Goal: Task Accomplishment & Management: Complete application form

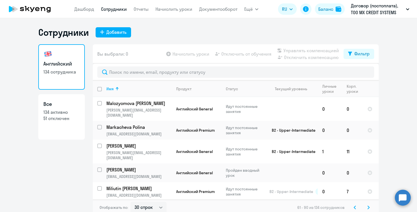
select select "30"
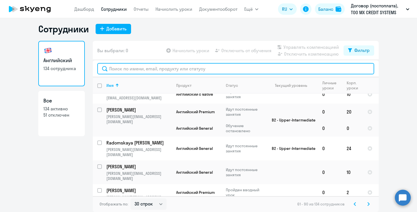
click at [131, 65] on input "text" at bounding box center [235, 68] width 277 height 11
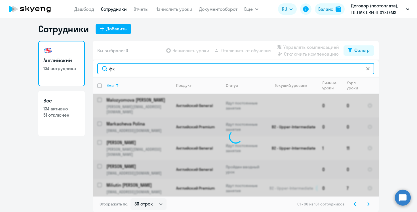
type input "ф"
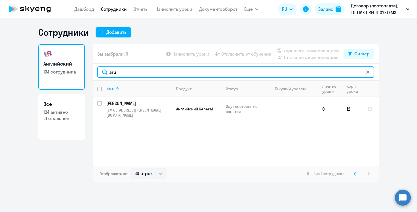
click at [124, 74] on input "aru" at bounding box center [235, 71] width 277 height 11
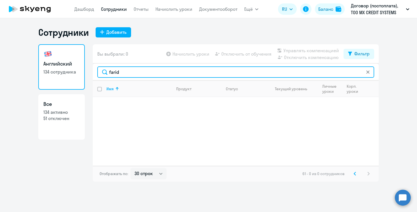
click at [116, 74] on input "farid" at bounding box center [235, 71] width 277 height 11
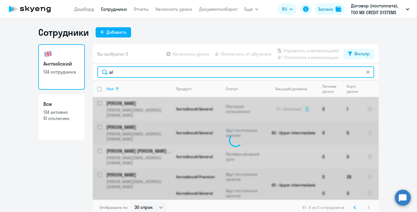
type input "a"
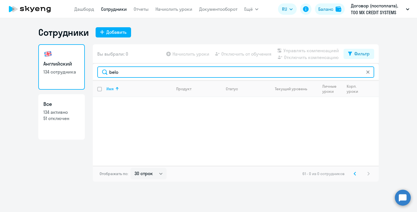
type input "belo"
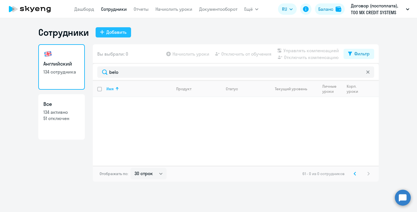
click at [115, 34] on div "Добавить" at bounding box center [116, 32] width 20 height 7
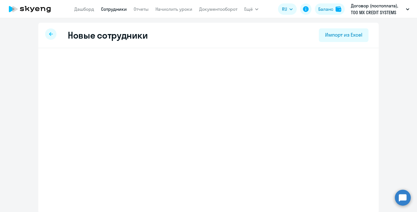
select select "english_adult_not_native_speaker"
select select "3"
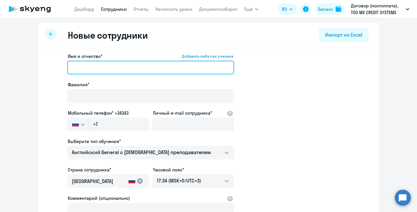
click at [102, 67] on input "Имя и отчество* Добавить себя как ученика" at bounding box center [150, 68] width 167 height 14
paste input "[PERSON_NAME]"
click at [102, 67] on input "[PERSON_NAME]" at bounding box center [150, 68] width 167 height 14
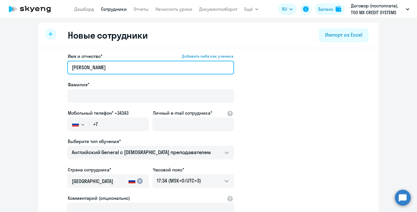
click at [102, 67] on input "[PERSON_NAME]" at bounding box center [150, 68] width 167 height 14
type input "Liliya"
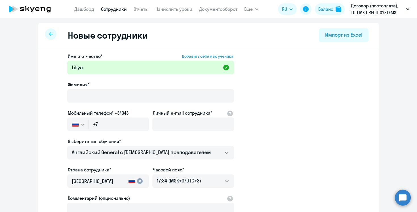
click at [96, 108] on div "Имя и отчество* Добавить себя как ученика [PERSON_NAME]* Мобильный телефон* +34…" at bounding box center [150, 154] width 167 height 202
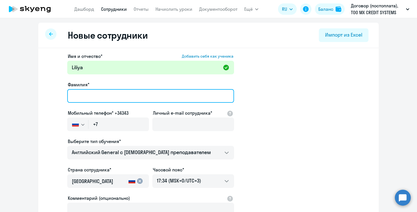
click at [95, 100] on input "Фамилия*" at bounding box center [150, 96] width 167 height 14
paste input "Muratova"
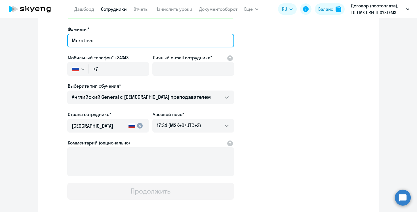
scroll to position [73, 0]
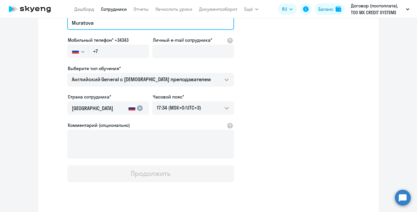
type input "Muratova"
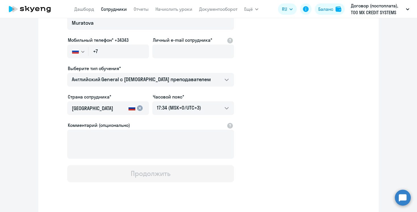
click at [80, 51] on button "button" at bounding box center [77, 52] width 21 height 14
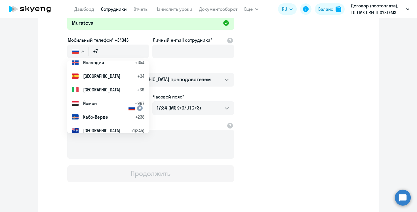
scroll to position [1040, 0]
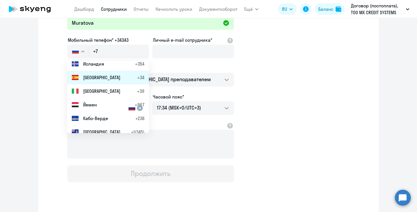
click at [91, 81] on span "[GEOGRAPHIC_DATA]" at bounding box center [101, 77] width 37 height 7
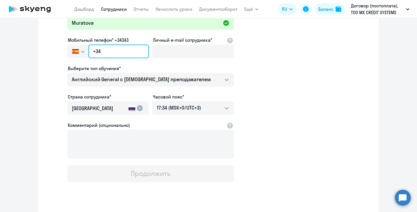
click at [120, 50] on input "+34" at bounding box center [119, 52] width 60 height 14
paste input "(657) 536-585"
type input "+34 (657) 536-585"
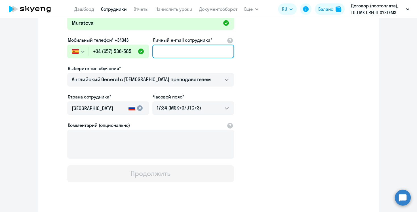
click at [179, 50] on input "Личный e-mail сотрудника*" at bounding box center [193, 52] width 82 height 14
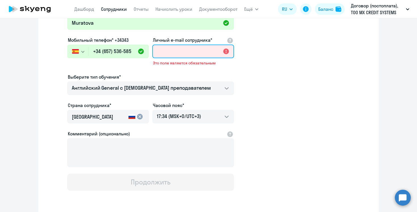
paste input "[PERSON_NAME][EMAIL_ADDRESS][DOMAIN_NAME]"
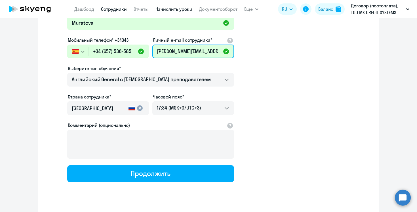
type input "[PERSON_NAME][EMAIL_ADDRESS][DOMAIN_NAME]"
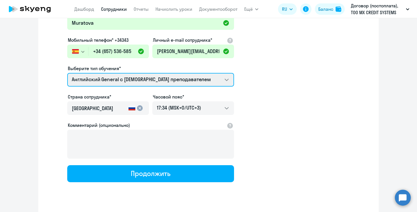
click at [172, 82] on select "COMMON.SERVICE_TITLE.LONG.SPANISH_ADULT_NOT_NATIVE_SPEAKER_PREMIUM Премиум [DEM…" at bounding box center [150, 80] width 167 height 14
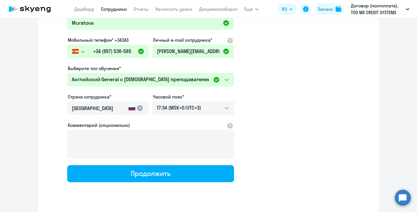
click at [116, 106] on input "[GEOGRAPHIC_DATA]" at bounding box center [99, 108] width 55 height 7
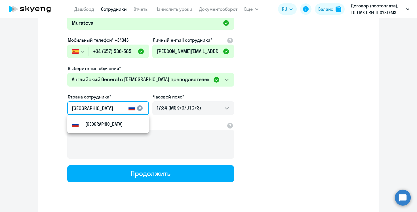
drag, startPoint x: 105, startPoint y: 110, endPoint x: 53, endPoint y: 109, distance: 52.5
click at [52, 109] on app-new-student-form "Имя и отчество* Добавить себя как ученика [PERSON_NAME]* [PERSON_NAME] Мобильны…" at bounding box center [208, 81] width 323 height 202
click at [92, 123] on small "[GEOGRAPHIC_DATA]" at bounding box center [103, 124] width 37 height 7
type input "[GEOGRAPHIC_DATA]"
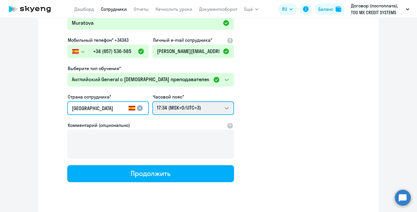
click at [208, 106] on select "03:34 (MSK-14/UTC-11) 04:34 (MSK-13/UTC-10) 05:34 (MSK-12/UTC-9) 06:34 (MSK-11/…" at bounding box center [193, 108] width 82 height 14
select select "2"
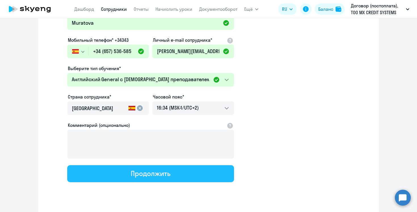
click at [186, 174] on button "Продолжить" at bounding box center [150, 173] width 167 height 17
select select "english_adult_not_native_speaker"
select select "2"
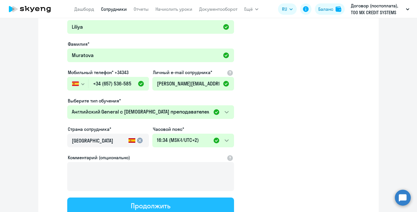
scroll to position [0, 0]
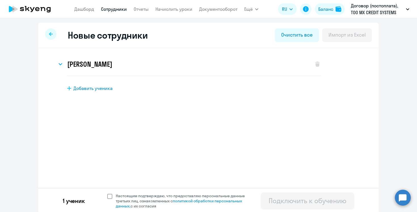
click at [110, 198] on span at bounding box center [109, 196] width 5 height 5
click at [107, 193] on input "Настоящим подтверждаю, что предоставляю персональные данные третьих лиц, ознако…" at bounding box center [107, 193] width 0 height 0
checkbox input "true"
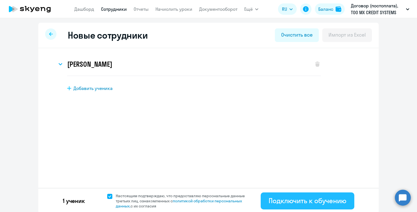
click at [276, 198] on div "Подключить к обучению" at bounding box center [308, 200] width 78 height 9
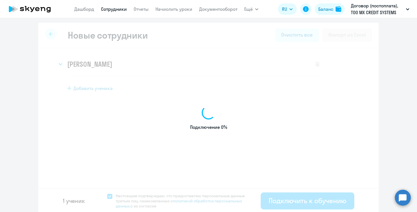
select select "english_adult_not_native_speaker"
select select "3"
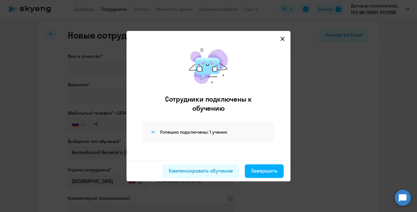
click at [285, 35] on svg-icon at bounding box center [282, 38] width 7 height 7
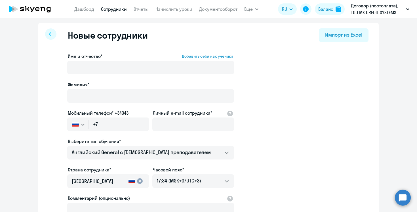
click at [177, 11] on app-header "[PERSON_NAME] Отчеты Начислить уроки Документооборот Ещё Дашборд Сотрудники Отч…" at bounding box center [208, 9] width 417 height 18
select select "30"
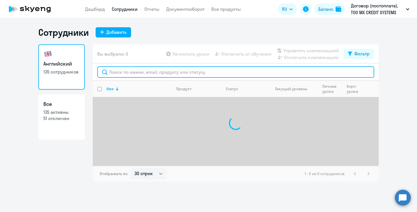
click at [143, 71] on input "text" at bounding box center [235, 71] width 277 height 11
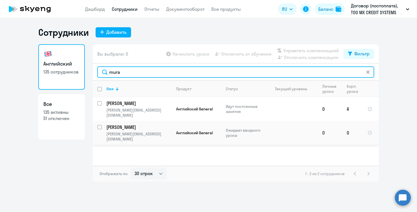
type input "mura"
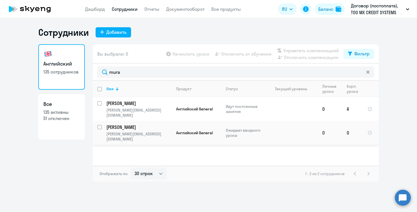
click at [231, 128] on p "Ожидает вводного урока" at bounding box center [245, 133] width 39 height 10
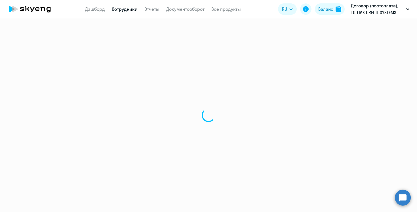
select select "english"
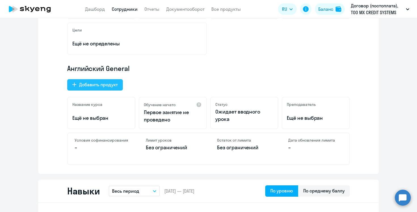
click at [112, 83] on div "Добавить продукт" at bounding box center [98, 84] width 39 height 7
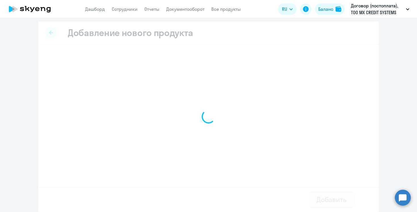
scroll to position [1, 0]
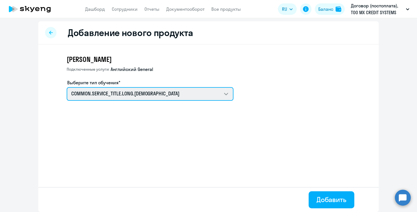
click at [177, 96] on select "COMMON.SERVICE_TITLE.LONG.SPANISH_ADULT_NOT_NATIVE_SPEAKER_PREMIUM Премиум [DEM…" at bounding box center [150, 94] width 167 height 14
select select "english_adult_native_speaker"
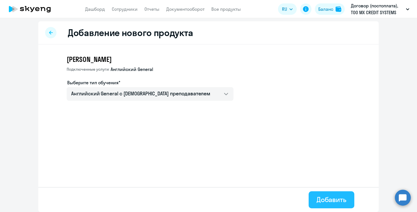
click at [329, 196] on div "Добавить" at bounding box center [332, 199] width 30 height 9
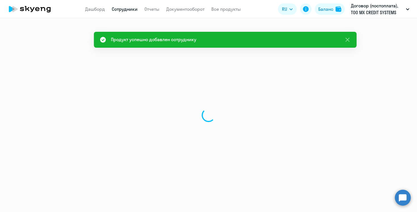
select select "english"
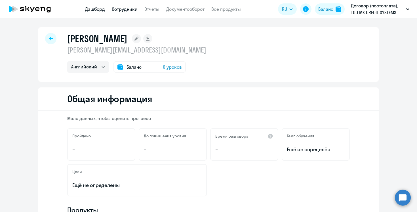
click at [100, 10] on link "Дашборд" at bounding box center [95, 9] width 20 height 6
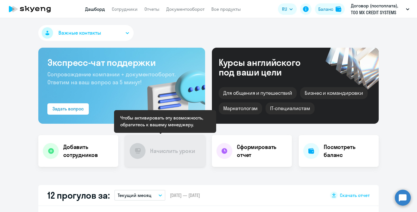
click at [169, 150] on h4 "Начислить уроки" at bounding box center [172, 151] width 45 height 8
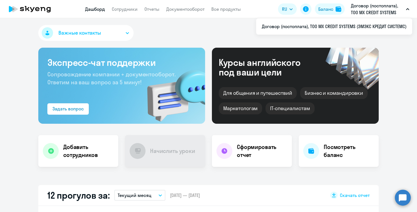
click at [378, 11] on p "Договор (постоплата), ТОО MX CREDIT SYSTEMS (ЭМЭКС КРЕДИТ СИСТЕМС)" at bounding box center [377, 9] width 53 height 14
click at [406, 8] on icon "button" at bounding box center [407, 9] width 3 height 2
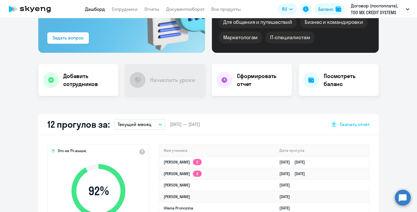
select select "30"
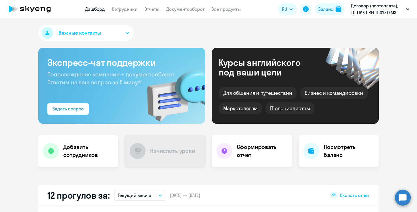
click at [170, 157] on div "Начислить уроки" at bounding box center [165, 151] width 80 height 32
click at [377, 6] on p "Договор (постоплата), ТОО MX CREDIT SYSTEMS (ЭМЭКС КРЕДИТ СИСТЕМС)" at bounding box center [377, 9] width 53 height 14
click at [408, 8] on icon "button" at bounding box center [407, 9] width 3 height 2
click at [165, 38] on div "Важные контакты" at bounding box center [208, 34] width 341 height 18
click at [125, 37] on button "Важные контакты" at bounding box center [85, 33] width 95 height 16
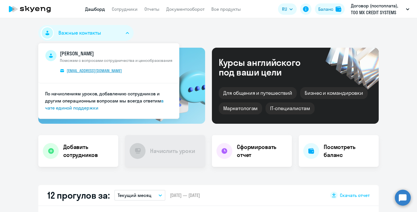
click at [112, 70] on span "[EMAIL_ADDRESS][DOMAIN_NAME]" at bounding box center [94, 70] width 55 height 5
click at [305, 6] on icon at bounding box center [306, 9] width 7 height 7
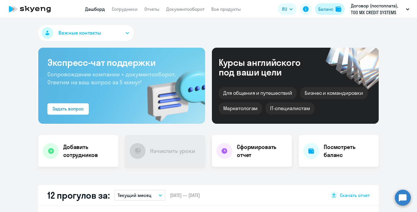
click at [335, 9] on button "Баланс" at bounding box center [330, 8] width 30 height 11
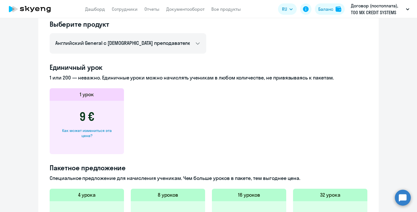
scroll to position [143, 0]
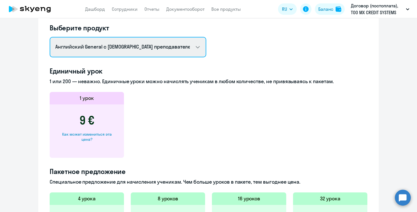
click at [191, 52] on select "Английский General с [DEMOGRAPHIC_DATA] преподавателем Английский General с [DE…" at bounding box center [128, 47] width 157 height 20
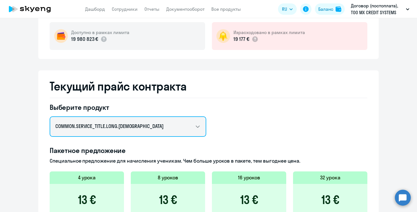
scroll to position [57, 0]
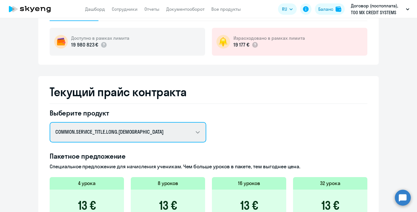
click at [167, 132] on select "Английский General с [DEMOGRAPHIC_DATA] преподавателем Английский General с [DE…" at bounding box center [128, 132] width 157 height 20
select select "english_adult_not_native_speaker_premium"
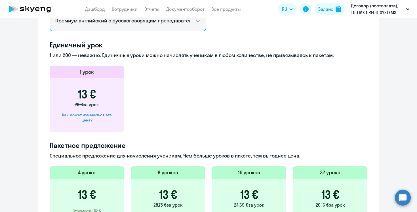
scroll to position [0, 0]
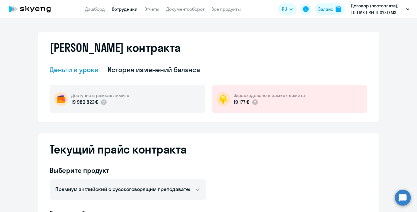
click at [130, 10] on link "Сотрудники" at bounding box center [125, 9] width 26 height 6
select select "30"
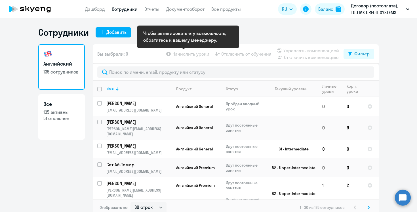
click at [182, 55] on app-table-action-button "Начислить уроки" at bounding box center [187, 54] width 44 height 7
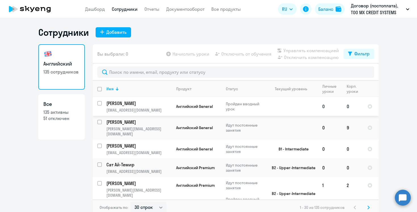
click at [101, 103] on input "select row 21112059" at bounding box center [102, 106] width 11 height 11
checkbox input "true"
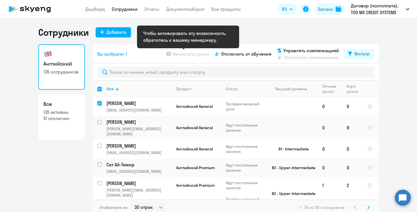
click at [184, 55] on app-table-action-button "Начислить уроки" at bounding box center [187, 54] width 44 height 7
